Goal: Transaction & Acquisition: Purchase product/service

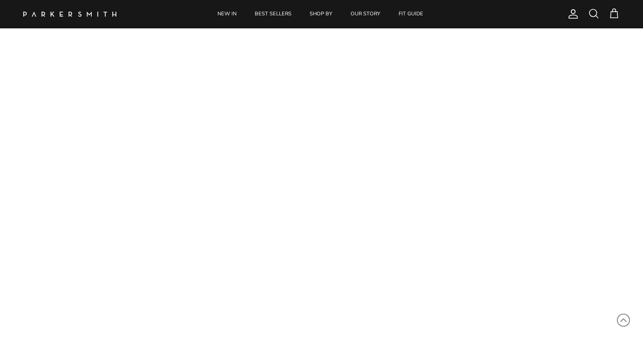
scroll to position [34, 0]
click at [261, 17] on link "BEST SELLERS" at bounding box center [273, 14] width 54 height 28
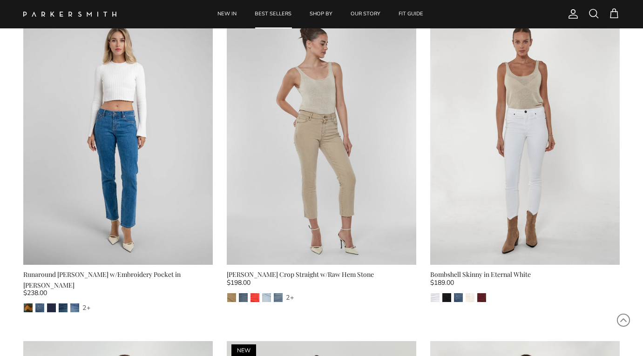
scroll to position [699, 0]
click at [455, 296] on img "Jagger" at bounding box center [458, 298] width 9 height 9
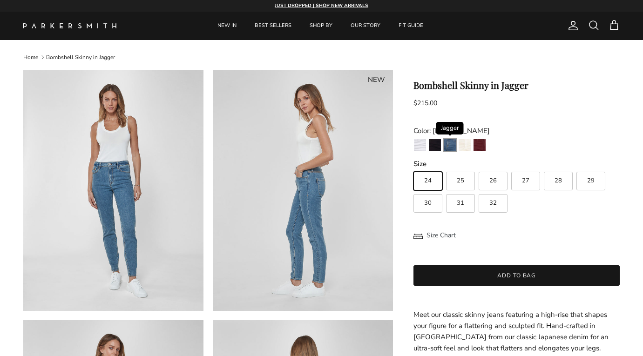
click at [446, 148] on img "Jagger" at bounding box center [449, 145] width 12 height 12
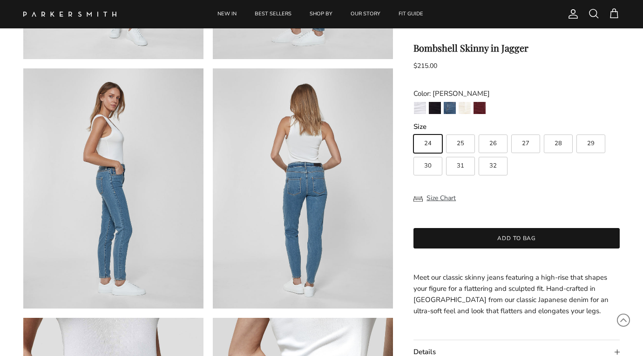
scroll to position [264, 0]
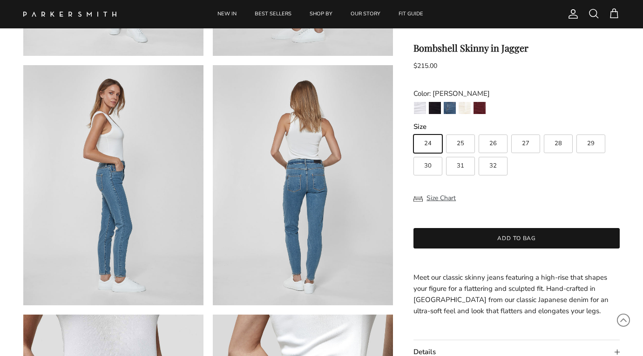
click at [462, 176] on div "Bombshell Skinny in Jagger $215.00 Unit price / Unavailable Color: Jagger Etern…" at bounding box center [516, 292] width 206 height 500
click at [462, 169] on span "31" at bounding box center [459, 166] width 7 height 6
click at [413, 131] on input "31" at bounding box center [413, 130] width 0 height 0
radio input "true"
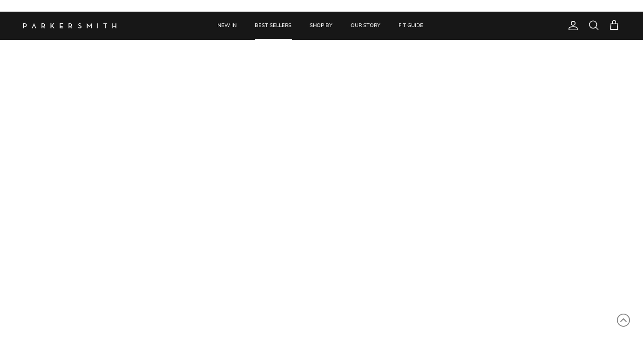
scroll to position [699, 0]
